Goal: Information Seeking & Learning: Learn about a topic

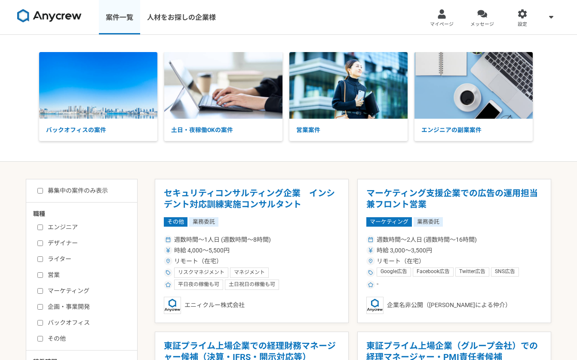
click at [128, 14] on link "案件一覧" at bounding box center [119, 17] width 41 height 34
click at [38, 196] on div "募集中の案件のみ表示 職種 エンジニア デザイナー ライター 営業 マーケティング 企画・事業開発 バックオフィス その他 稼働時間 週1人日（8時間）以下 …" at bounding box center [82, 346] width 112 height 335
click at [41, 192] on input "募集中の案件のみ表示" at bounding box center [40, 191] width 6 height 6
checkbox input "true"
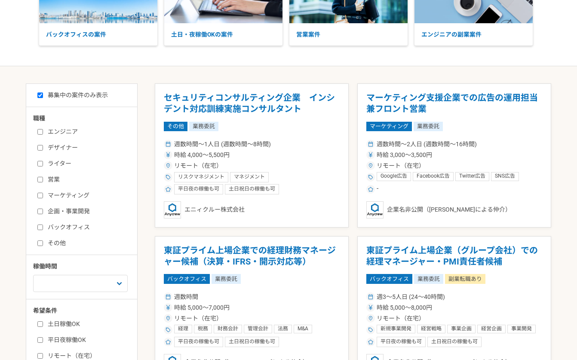
scroll to position [98, 0]
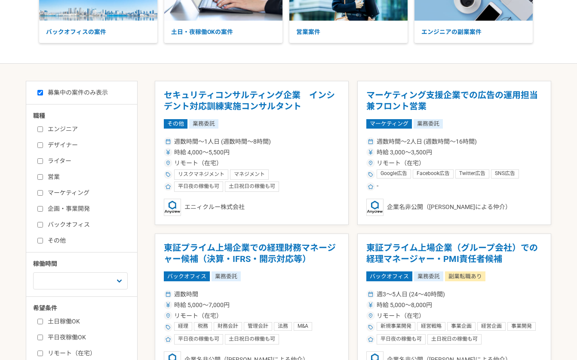
click at [45, 222] on label "バックオフィス" at bounding box center [86, 224] width 99 height 9
click at [43, 222] on input "バックオフィス" at bounding box center [40, 225] width 6 height 6
checkbox input "true"
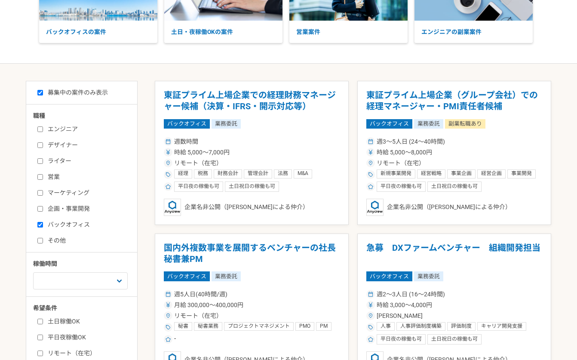
click at [38, 209] on input "企画・事業開発" at bounding box center [40, 209] width 6 height 6
checkbox input "true"
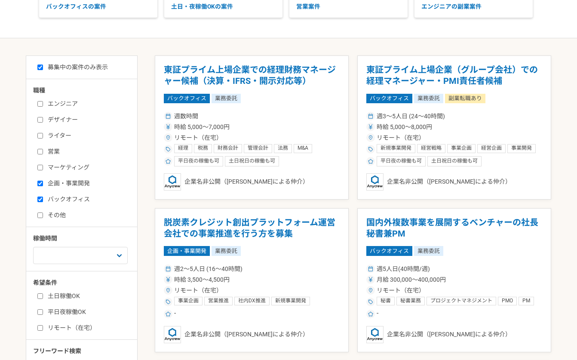
scroll to position [142, 0]
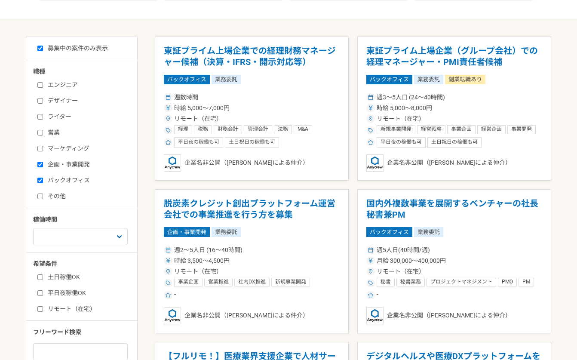
click at [57, 195] on label "その他" at bounding box center [86, 196] width 99 height 9
click at [43, 195] on input "その他" at bounding box center [40, 197] width 6 height 6
checkbox input "true"
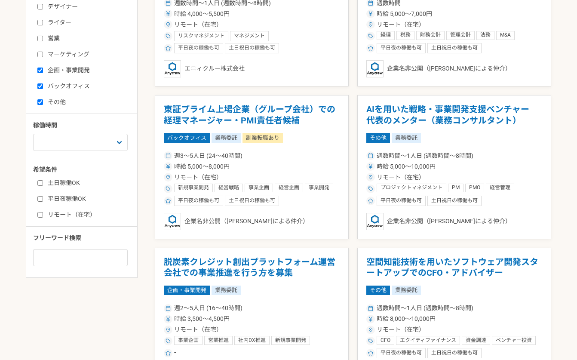
scroll to position [243, 0]
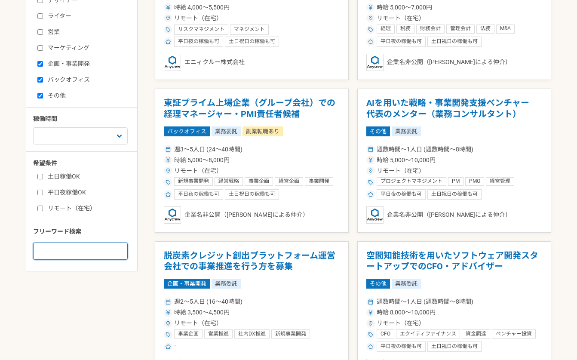
click at [46, 254] on input at bounding box center [80, 251] width 95 height 17
type input "コールセンター"
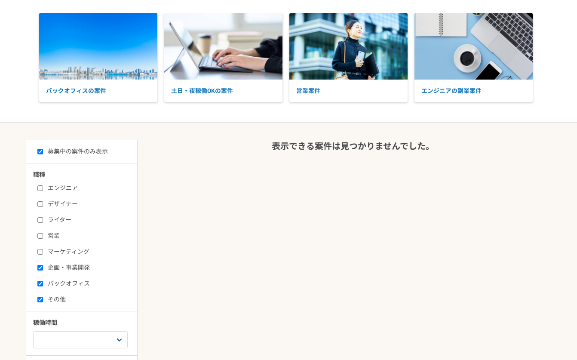
scroll to position [41, 0]
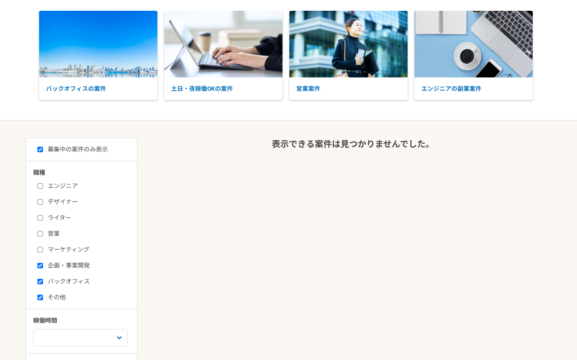
click at [68, 265] on label "企画・事業開発" at bounding box center [86, 265] width 99 height 9
click at [43, 265] on input "企画・事業開発" at bounding box center [40, 266] width 6 height 6
checkbox input "false"
click at [64, 277] on label "バックオフィス" at bounding box center [86, 281] width 99 height 9
click at [43, 279] on input "バックオフィス" at bounding box center [40, 282] width 6 height 6
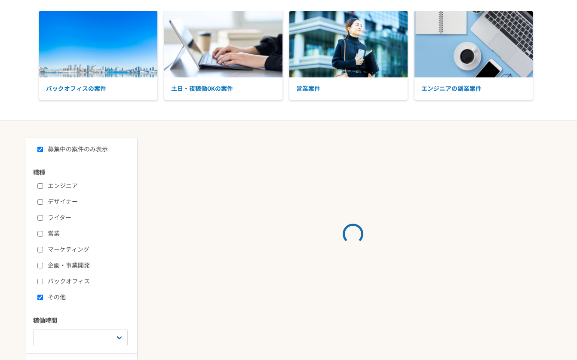
checkbox input "false"
click at [58, 291] on div "エンジニア デザイナー ライター 営業 マーケティング 企画・事業開発 バックオフィス その他" at bounding box center [84, 239] width 103 height 123
click at [58, 296] on label "その他" at bounding box center [86, 297] width 99 height 9
click at [43, 296] on input "その他" at bounding box center [40, 298] width 6 height 6
checkbox input "false"
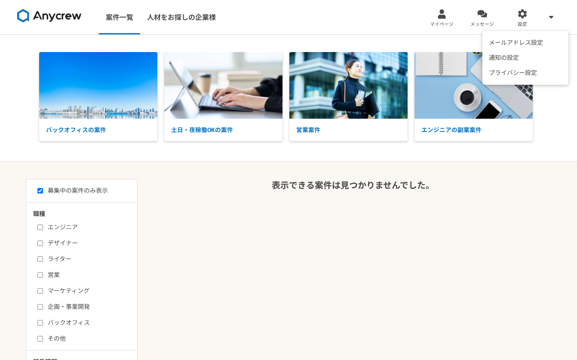
click at [551, 18] on icon at bounding box center [551, 16] width 4 height 3
click at [447, 15] on link "マイページ" at bounding box center [442, 17] width 40 height 34
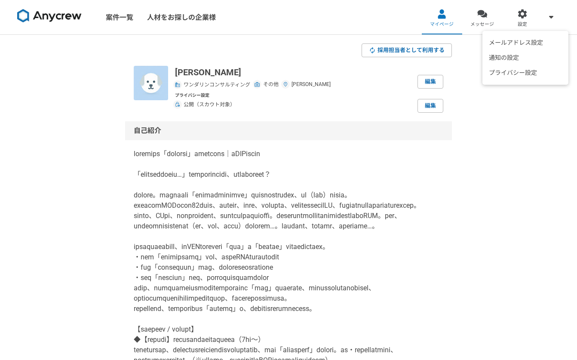
click at [546, 14] on span at bounding box center [551, 17] width 10 height 10
click at [550, 17] on icon at bounding box center [551, 16] width 4 height 3
click at [551, 17] on icon at bounding box center [551, 16] width 4 height 3
click at [526, 16] on div at bounding box center [523, 14] width 10 height 10
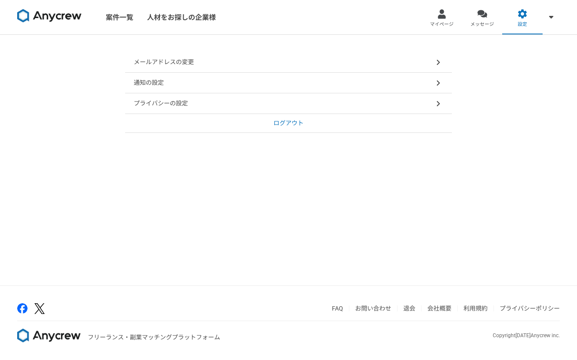
click at [292, 124] on p "ログアウト" at bounding box center [289, 123] width 30 height 9
